Goal: Task Accomplishment & Management: Use online tool/utility

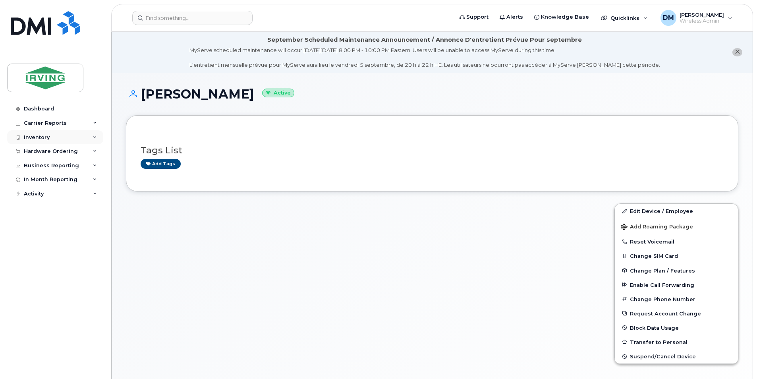
click at [57, 134] on div "Inventory" at bounding box center [55, 137] width 96 height 14
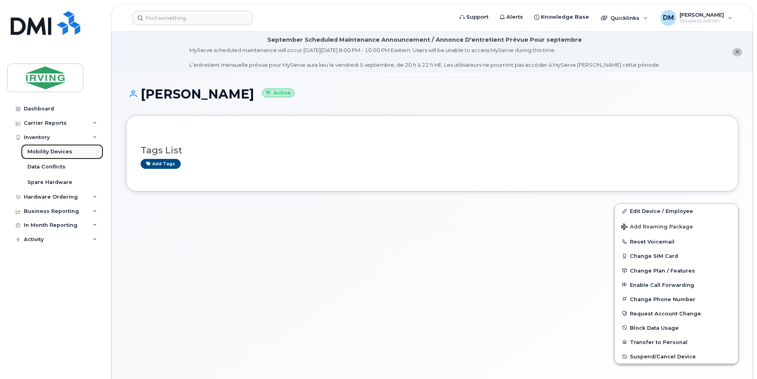
click at [64, 151] on div "Mobility Devices" at bounding box center [49, 151] width 45 height 7
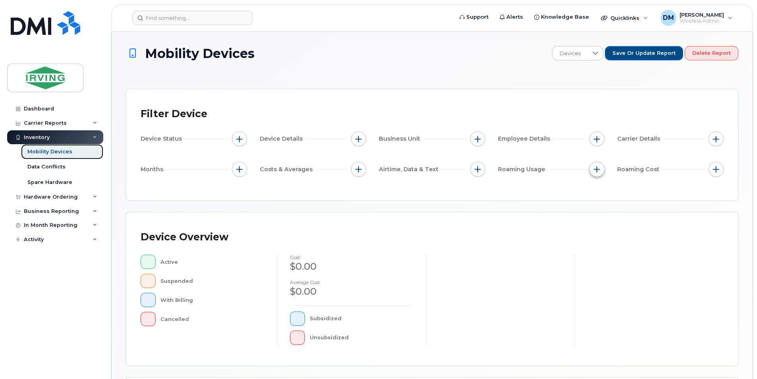
scroll to position [182, 0]
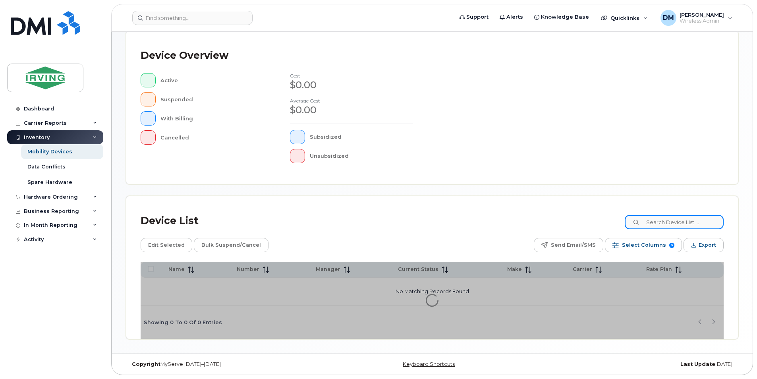
click at [678, 223] on input at bounding box center [674, 222] width 99 height 14
click at [660, 223] on input "5193246054" at bounding box center [674, 222] width 99 height 14
click at [662, 225] on input "5193246054" at bounding box center [674, 222] width 99 height 14
drag, startPoint x: 691, startPoint y: 219, endPoint x: 598, endPoint y: 219, distance: 93.0
click at [598, 219] on div "Device List 519-324-6054" at bounding box center [432, 221] width 583 height 21
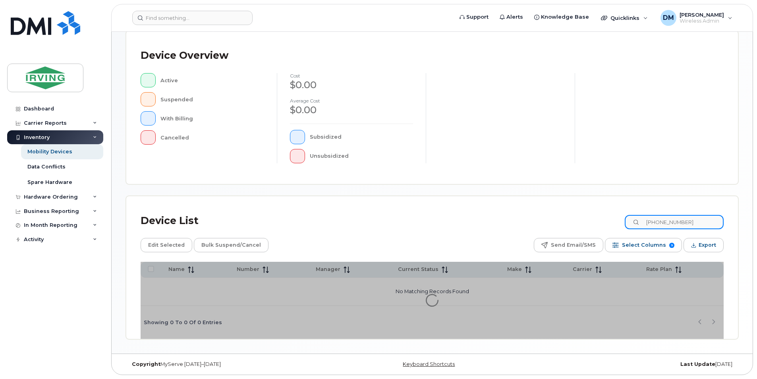
type input "519-324-6054"
click at [620, 183] on div "Device Overview Active Suspended With Billing Cancelled cost $0.00 Average cost…" at bounding box center [432, 107] width 612 height 153
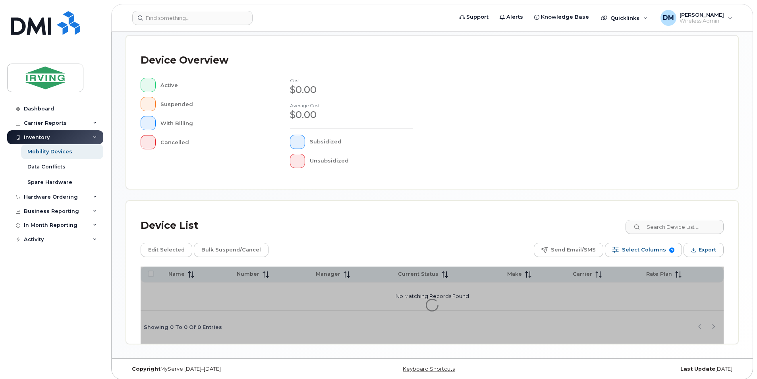
scroll to position [167, 0]
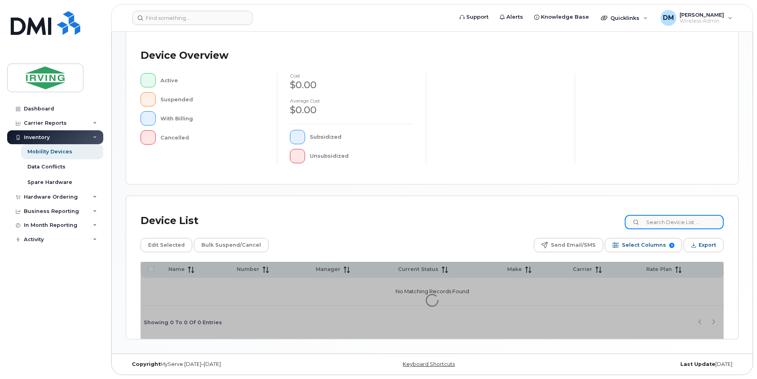
click at [670, 223] on input at bounding box center [674, 222] width 99 height 14
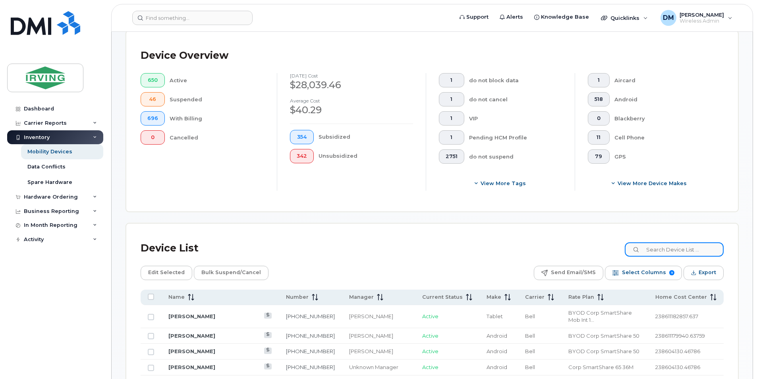
click at [672, 254] on input at bounding box center [674, 249] width 99 height 14
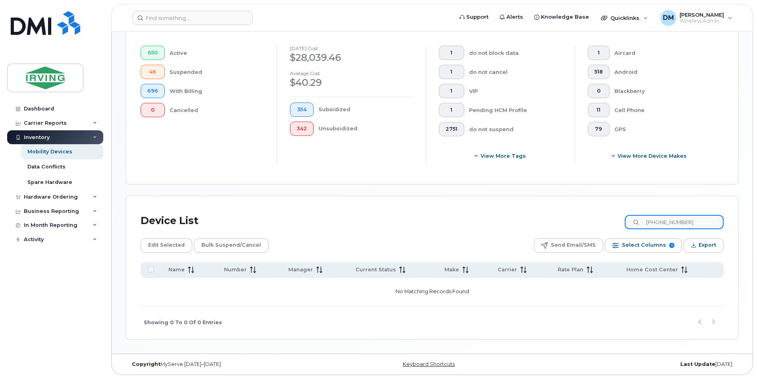
drag, startPoint x: 676, startPoint y: 224, endPoint x: 622, endPoint y: 223, distance: 54.1
click at [622, 223] on div "Device List 519-324-6054" at bounding box center [432, 221] width 583 height 21
type input "6"
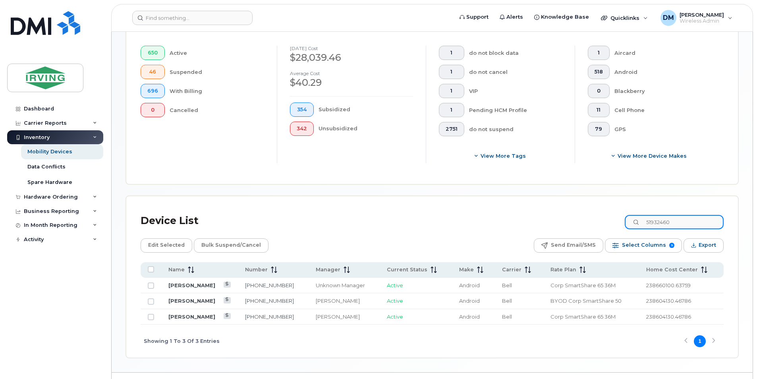
scroll to position [182, 0]
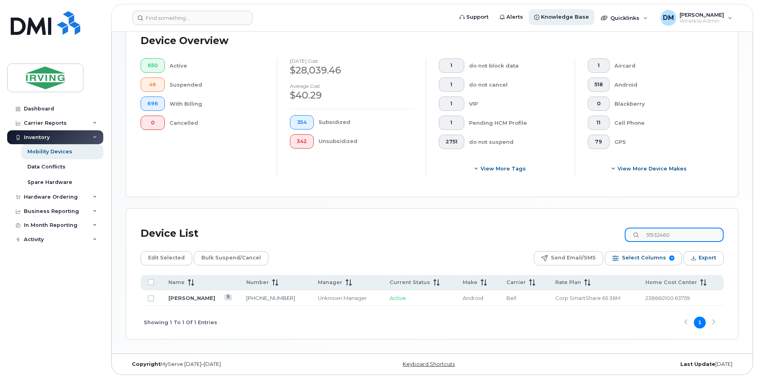
type input "51932460"
